Goal: Transaction & Acquisition: Subscribe to service/newsletter

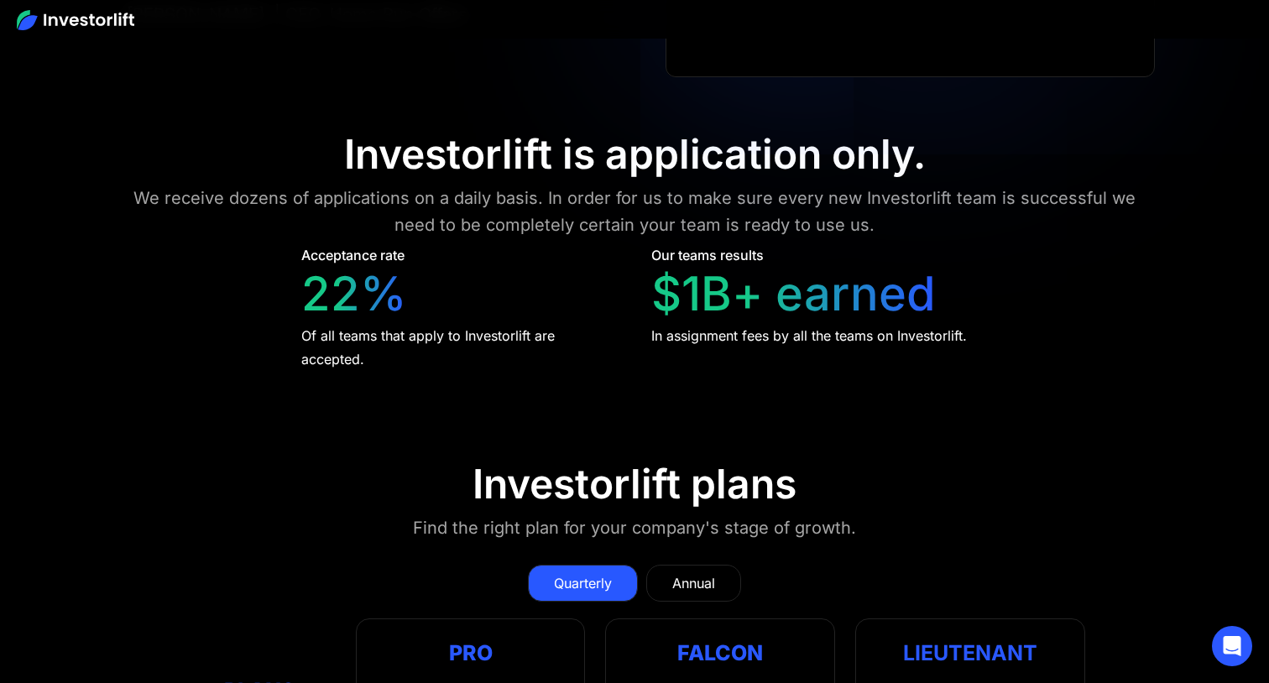
scroll to position [7109, 0]
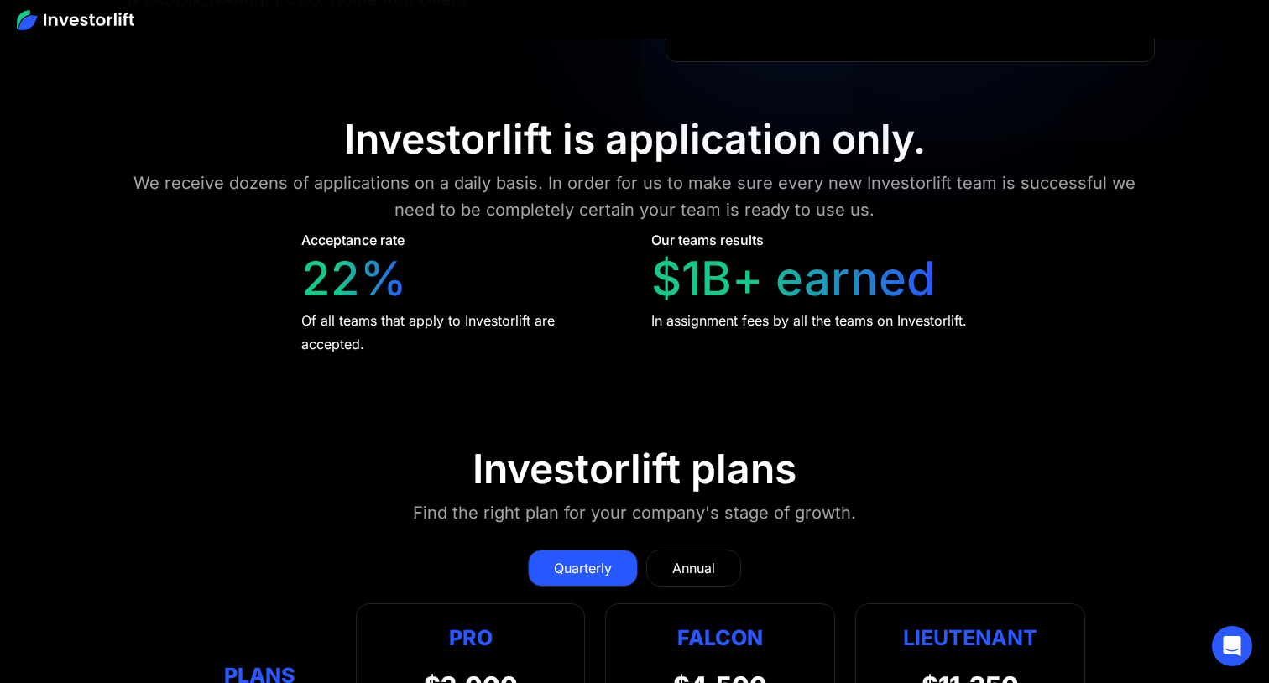
click at [687, 550] on link "Annual" at bounding box center [693, 568] width 95 height 37
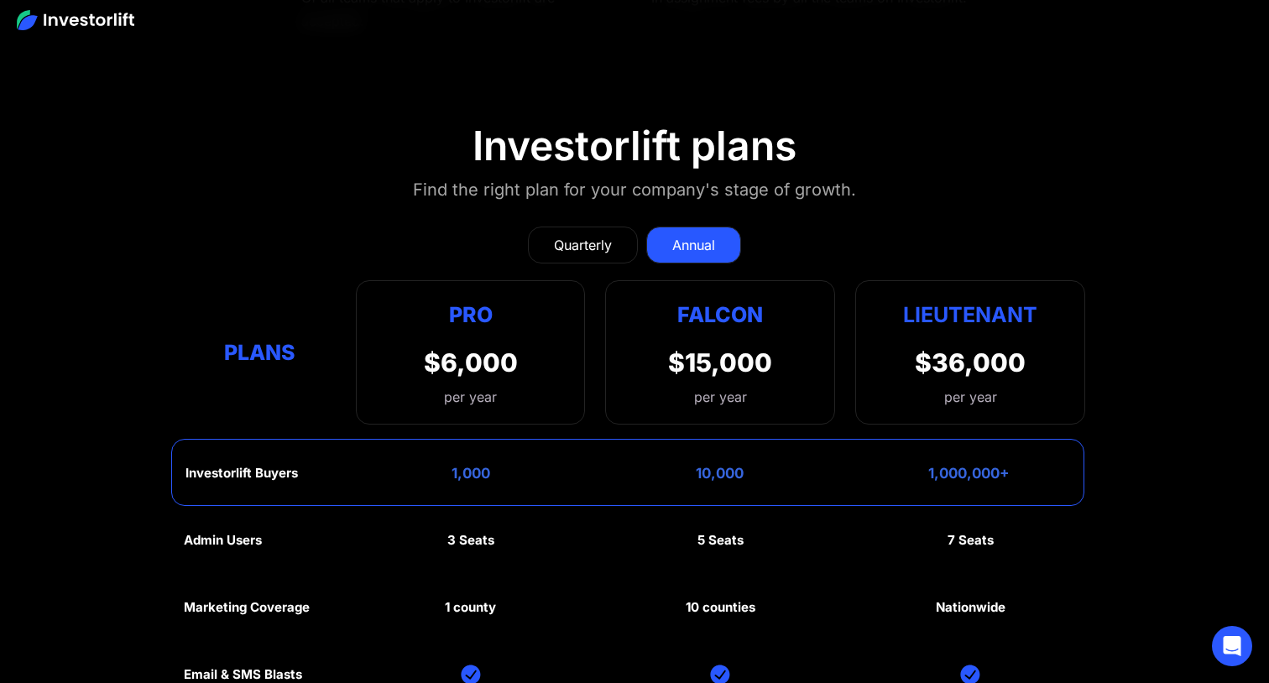
scroll to position [7446, 0]
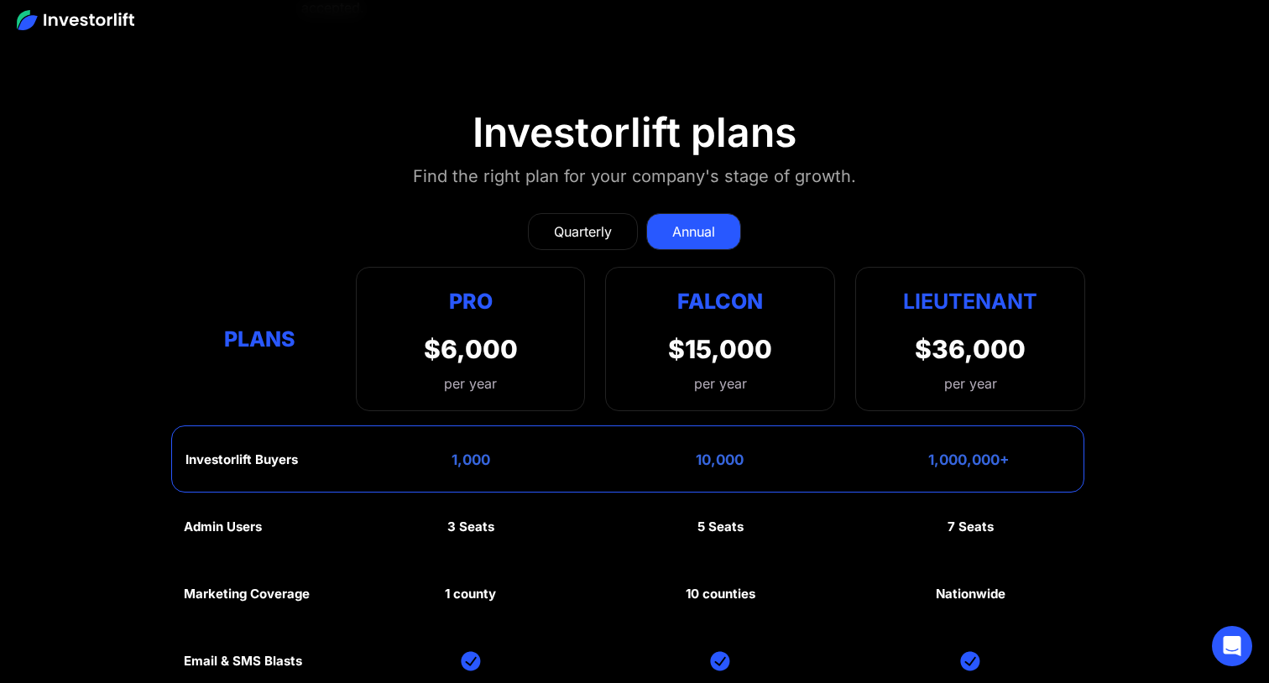
drag, startPoint x: 944, startPoint y: 438, endPoint x: 974, endPoint y: 438, distance: 30.2
click at [974, 438] on div "Investorlift Buyers 1,000 10,000 1,000,000+" at bounding box center [627, 458] width 913 height 67
click at [974, 437] on div "Investorlift Buyers 1,000 10,000 1,000,000+" at bounding box center [627, 458] width 913 height 67
click at [942, 452] on div "1,000,000+" at bounding box center [968, 460] width 81 height 17
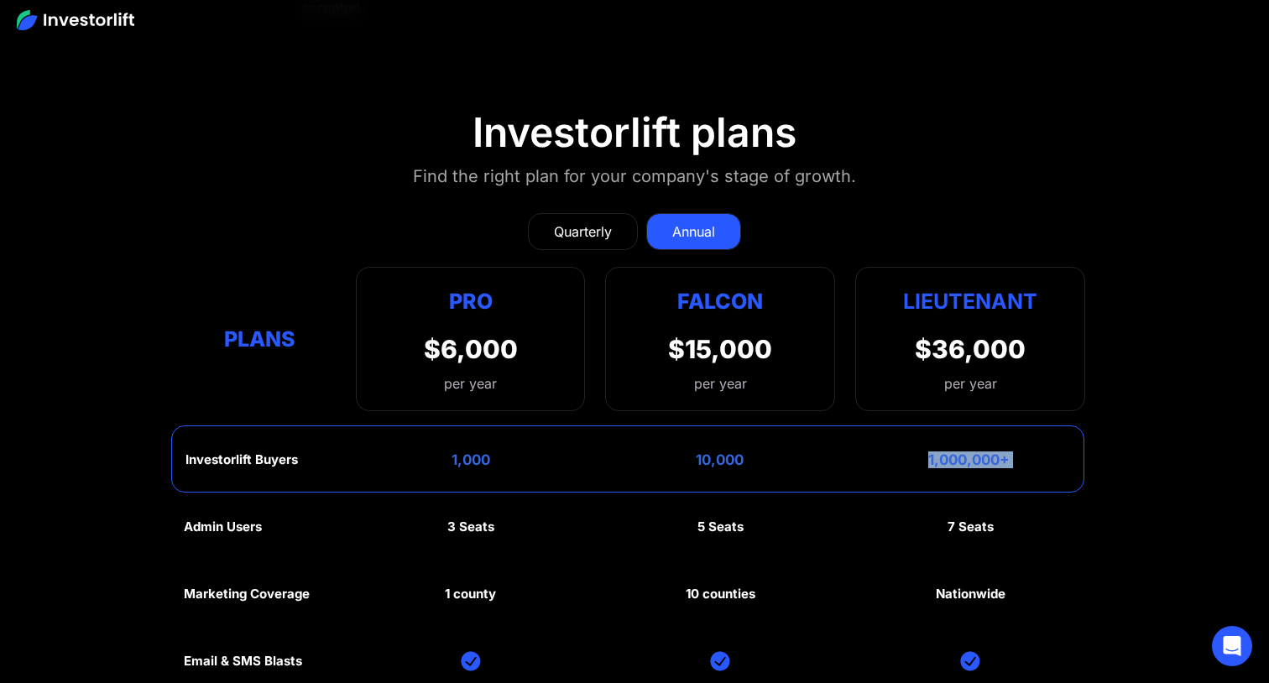
click at [942, 452] on div "1,000,000+" at bounding box center [968, 460] width 81 height 17
click at [963, 452] on div "1,000,000+" at bounding box center [968, 460] width 81 height 17
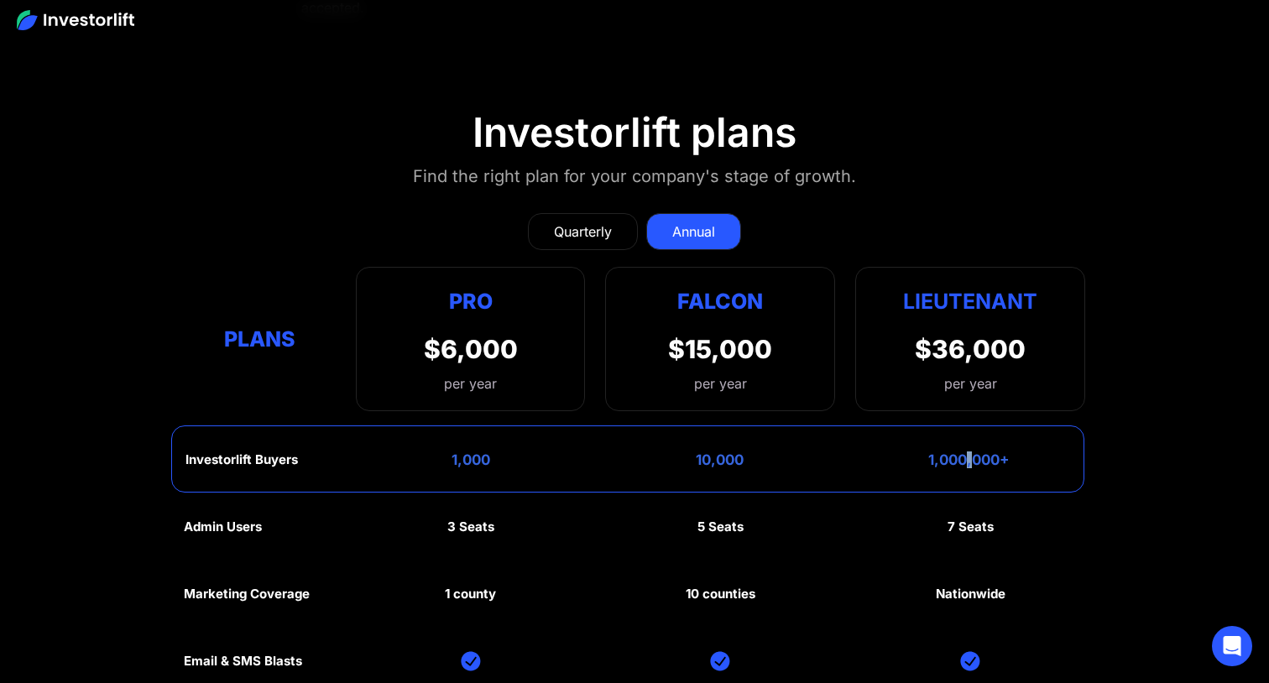
click at [963, 452] on div "1,000,000+" at bounding box center [968, 460] width 81 height 17
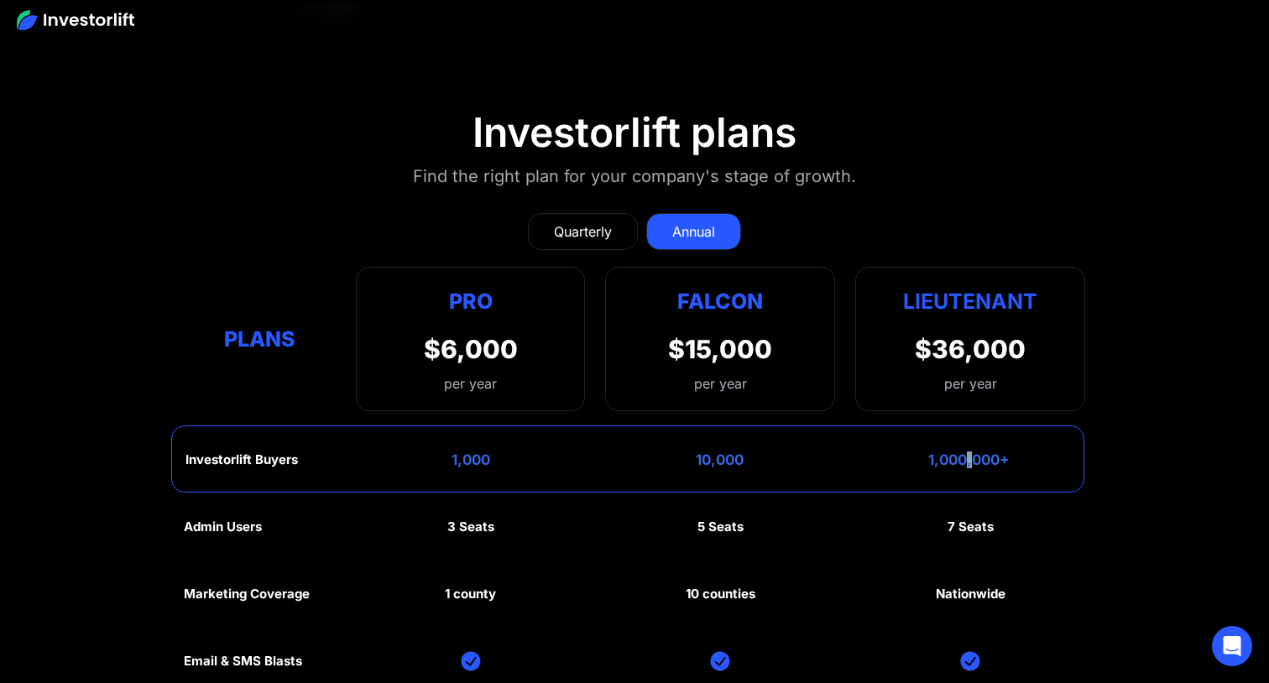
click at [963, 452] on div "1,000,000+" at bounding box center [968, 460] width 81 height 17
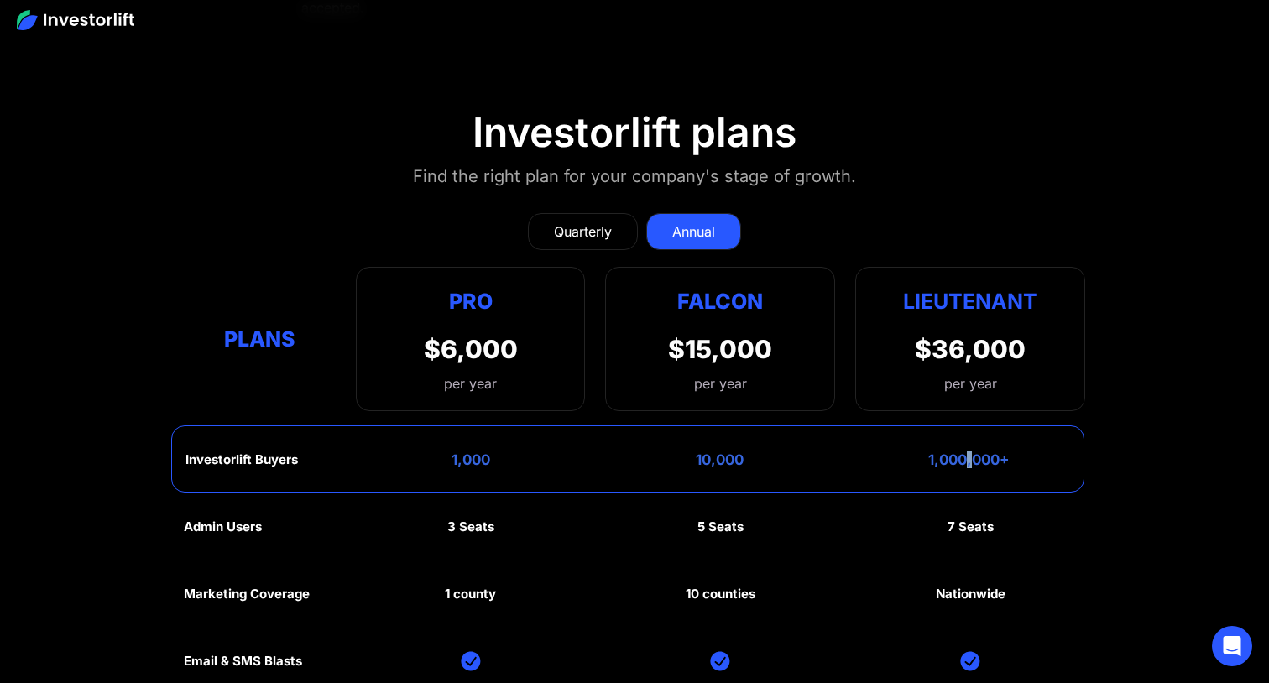
click at [963, 452] on div "1,000,000+" at bounding box center [968, 460] width 81 height 17
click at [567, 222] on div "Quarterly" at bounding box center [583, 232] width 58 height 20
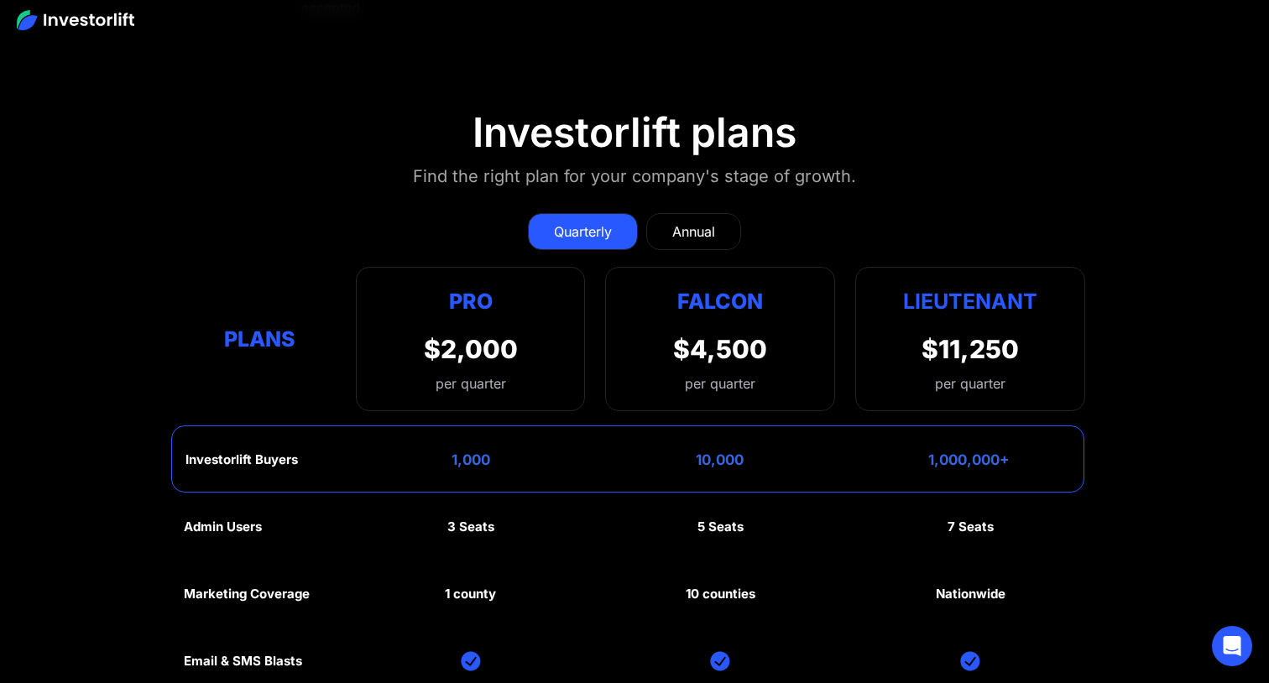
click at [688, 222] on div "Annual" at bounding box center [693, 232] width 43 height 20
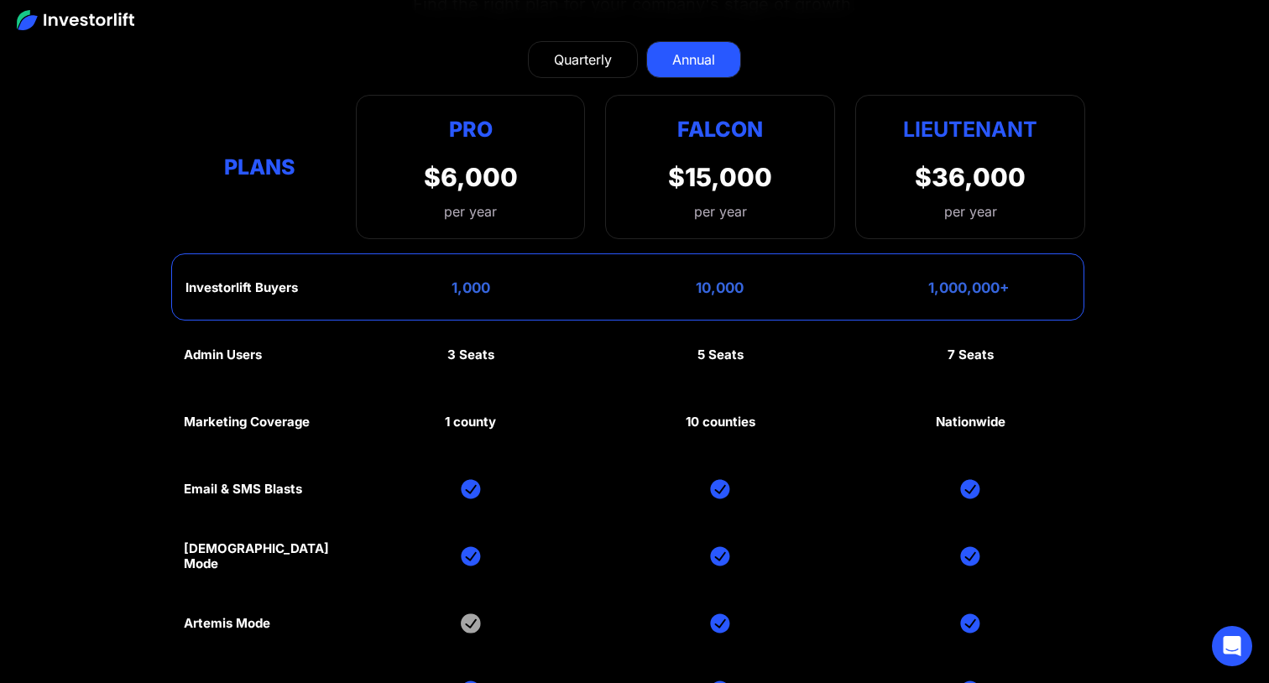
scroll to position [7604, 0]
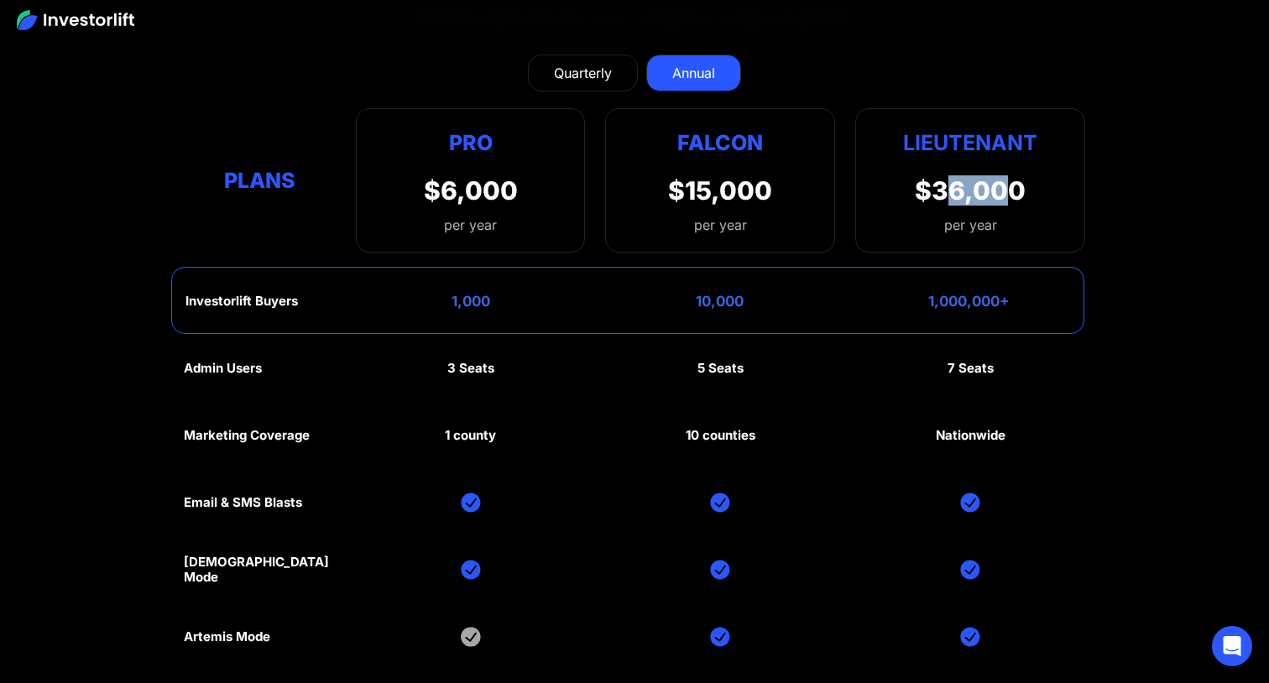
drag, startPoint x: 947, startPoint y: 158, endPoint x: 1003, endPoint y: 159, distance: 55.4
click at [1003, 175] on div "$36,000" at bounding box center [970, 190] width 111 height 30
drag, startPoint x: 915, startPoint y: 154, endPoint x: 1027, endPoint y: 158, distance: 112.5
click at [1029, 159] on div "Lieutenant $36,000 per year" at bounding box center [970, 180] width 230 height 144
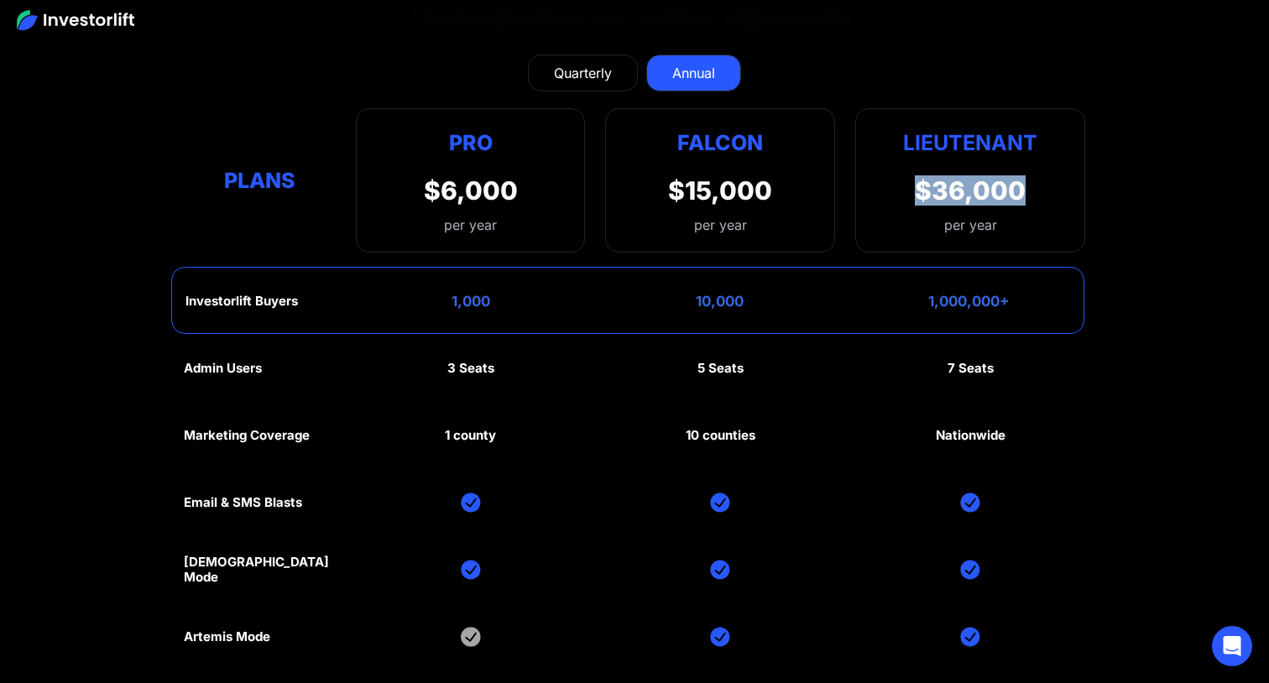
click at [1027, 158] on div "Lieutenant $36,000 per year" at bounding box center [970, 180] width 230 height 144
drag, startPoint x: 965, startPoint y: 275, endPoint x: 1038, endPoint y: 274, distance: 73.0
click at [1038, 274] on div "Investorlift Buyers 1,000 10,000 1,000,000+" at bounding box center [627, 300] width 913 height 67
click at [697, 293] on div "10,000" at bounding box center [720, 301] width 48 height 17
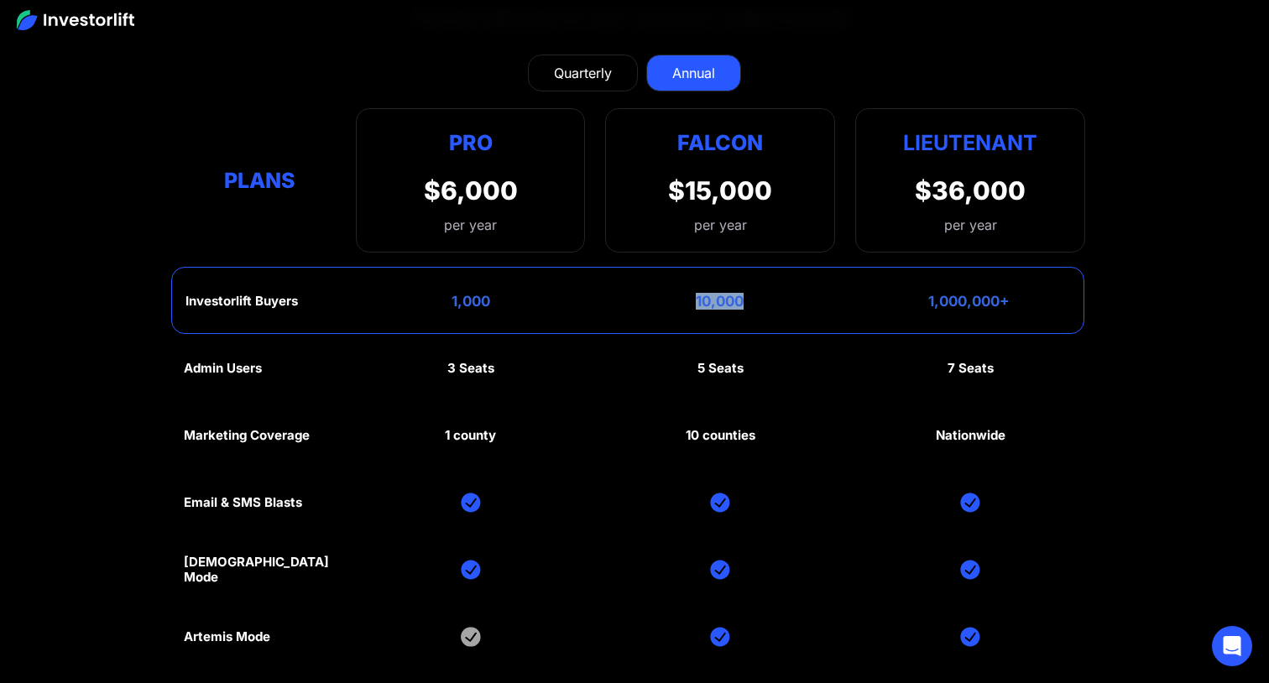
click at [697, 293] on div "10,000" at bounding box center [720, 301] width 48 height 17
click at [970, 293] on div "1,000,000+" at bounding box center [968, 301] width 81 height 17
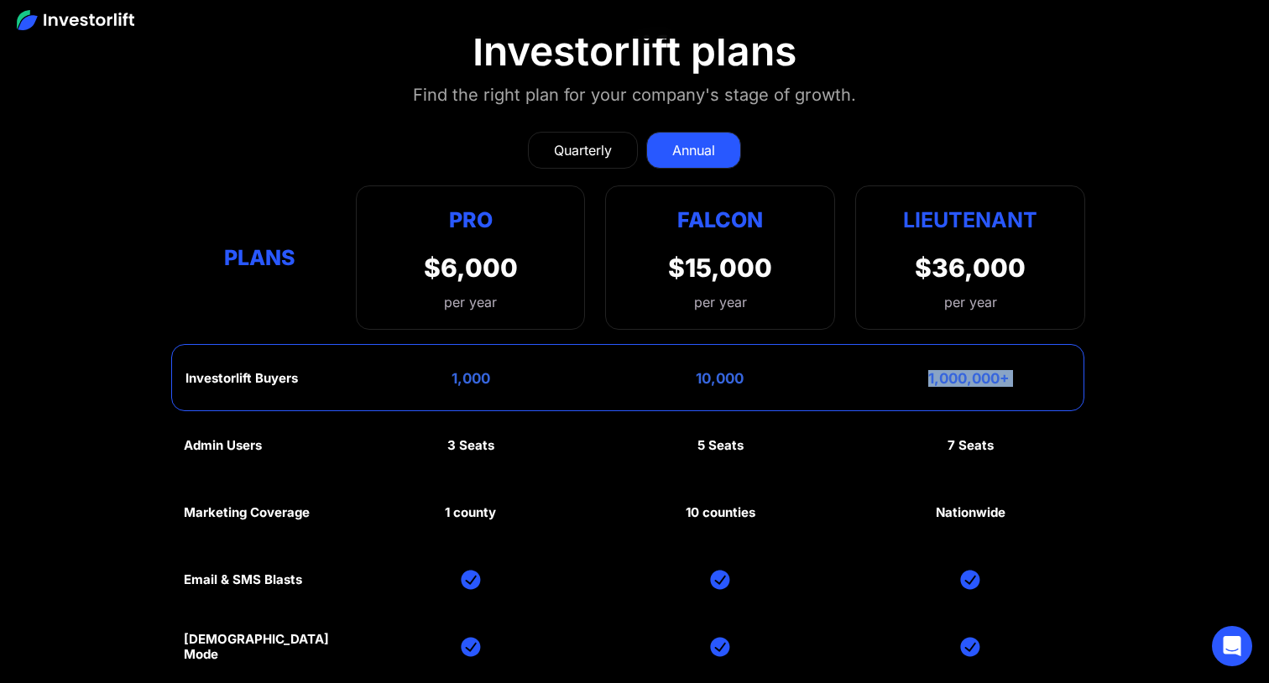
scroll to position [7541, 0]
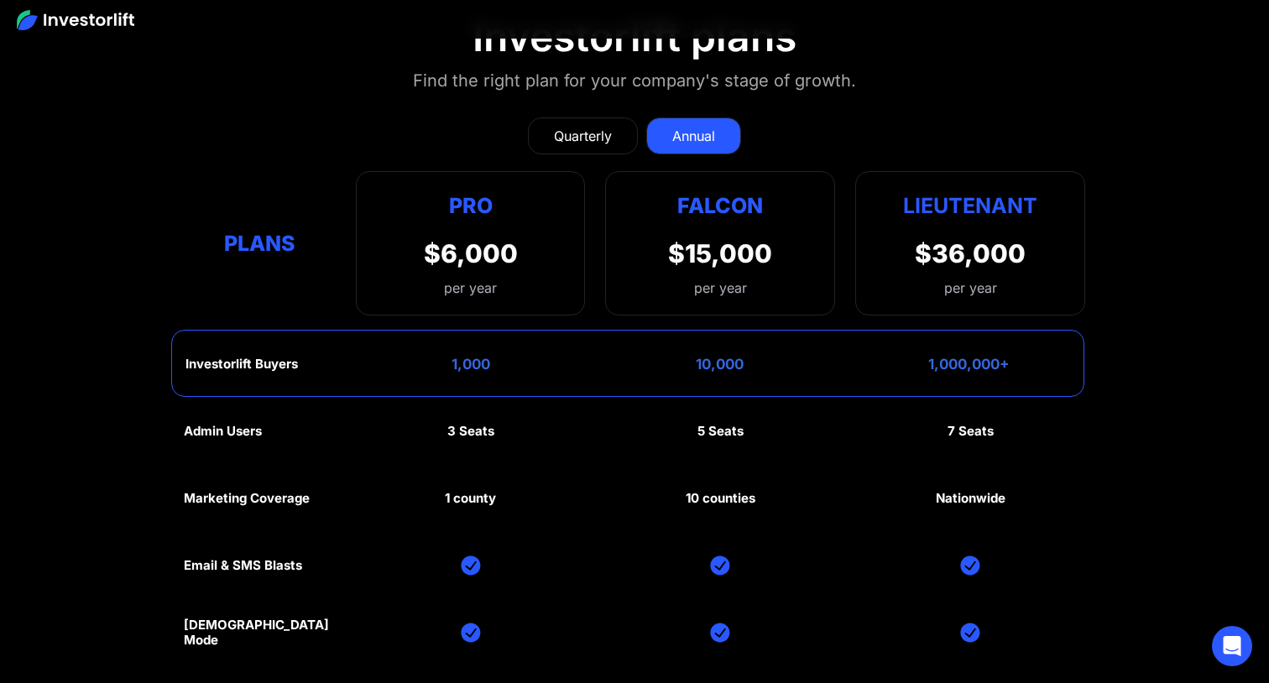
click at [991, 356] on div "1,000,000+" at bounding box center [968, 364] width 81 height 17
click at [572, 126] on div "Quarterly" at bounding box center [583, 136] width 58 height 20
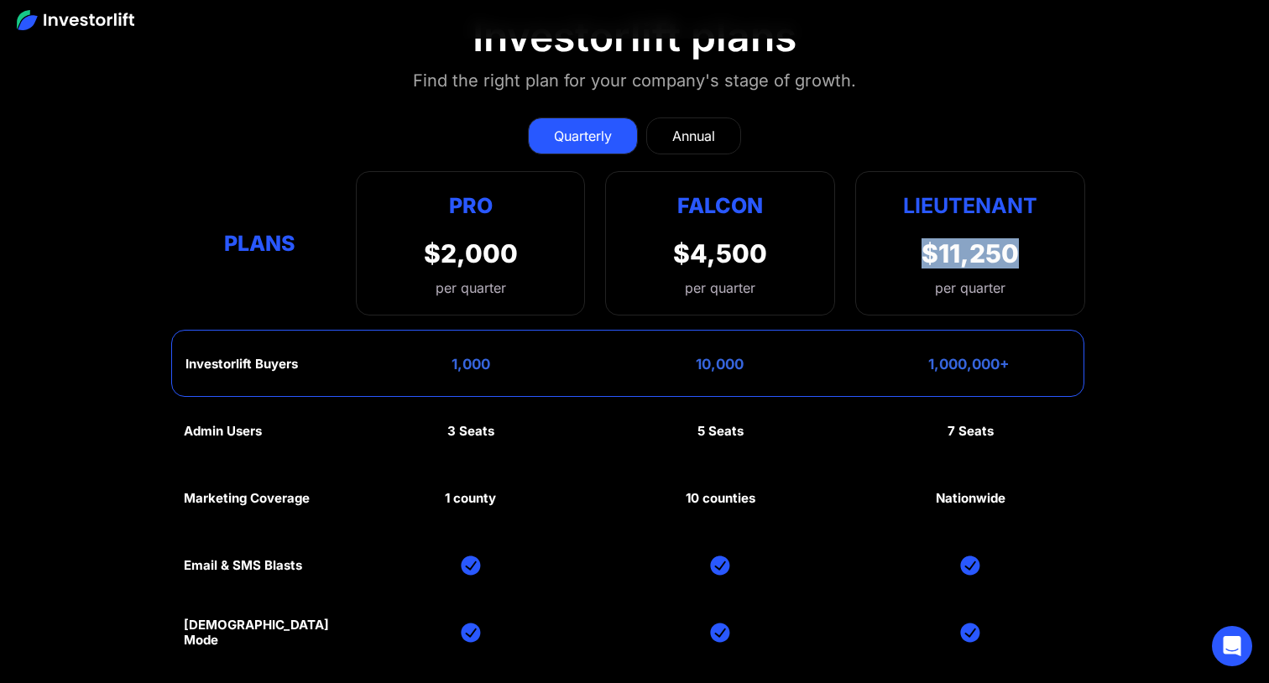
drag, startPoint x: 925, startPoint y: 219, endPoint x: 1031, endPoint y: 217, distance: 106.6
click at [1031, 217] on div "Lieutenant $11,250 per quarter" at bounding box center [970, 243] width 230 height 144
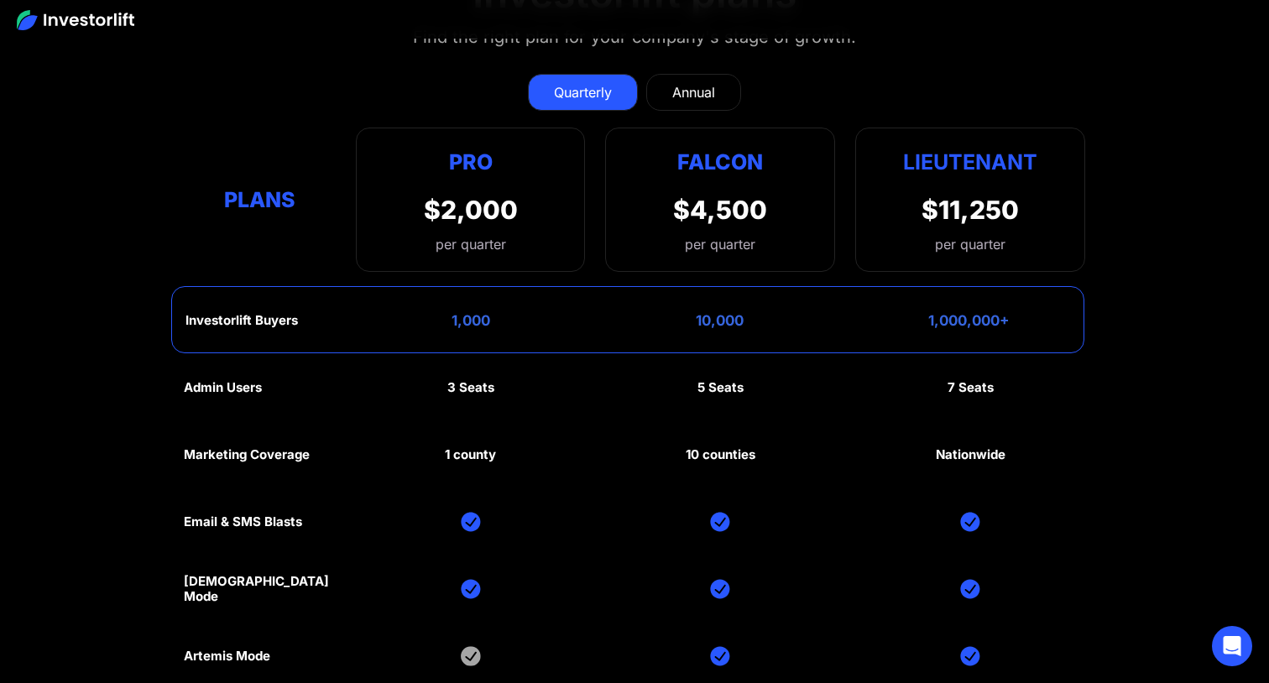
scroll to position [7578, 0]
